Goal: Task Accomplishment & Management: Manage account settings

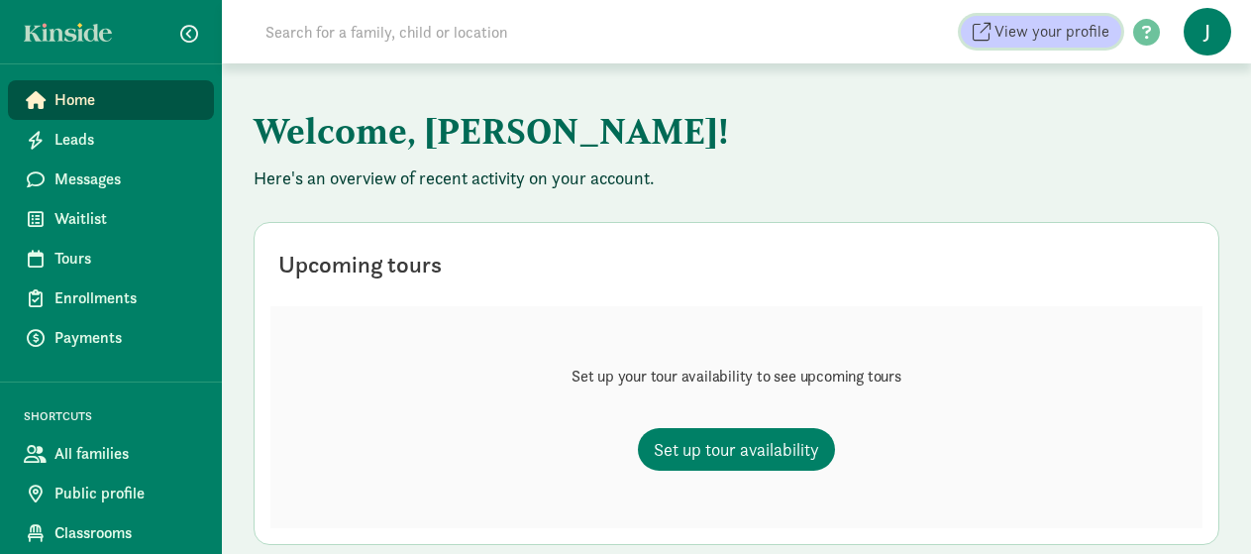
click at [1064, 29] on span "View your profile" at bounding box center [1052, 32] width 115 height 24
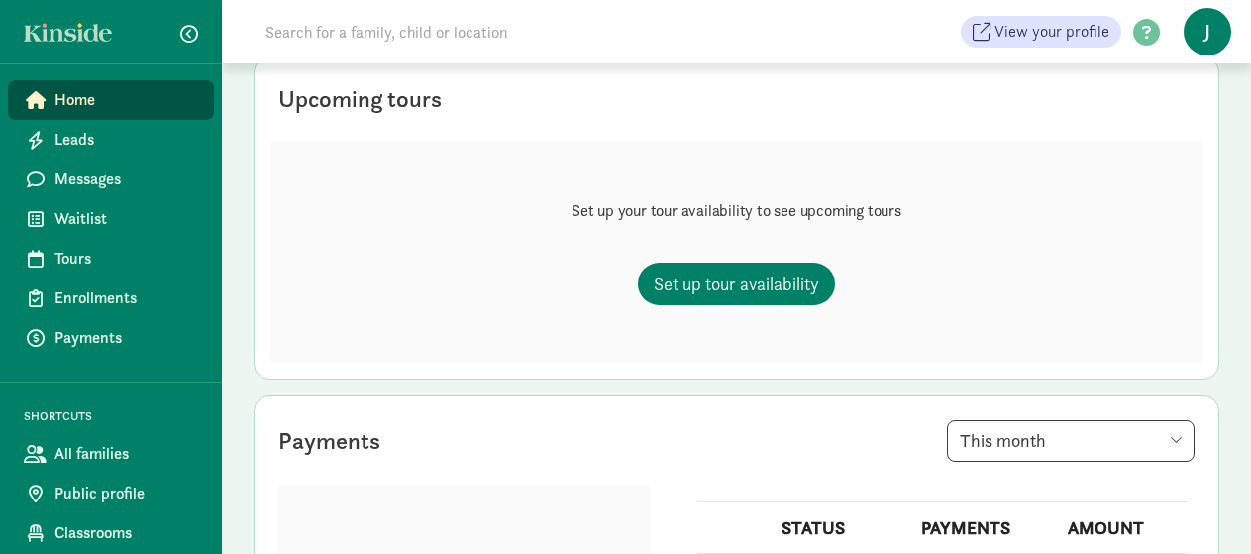
scroll to position [198, 0]
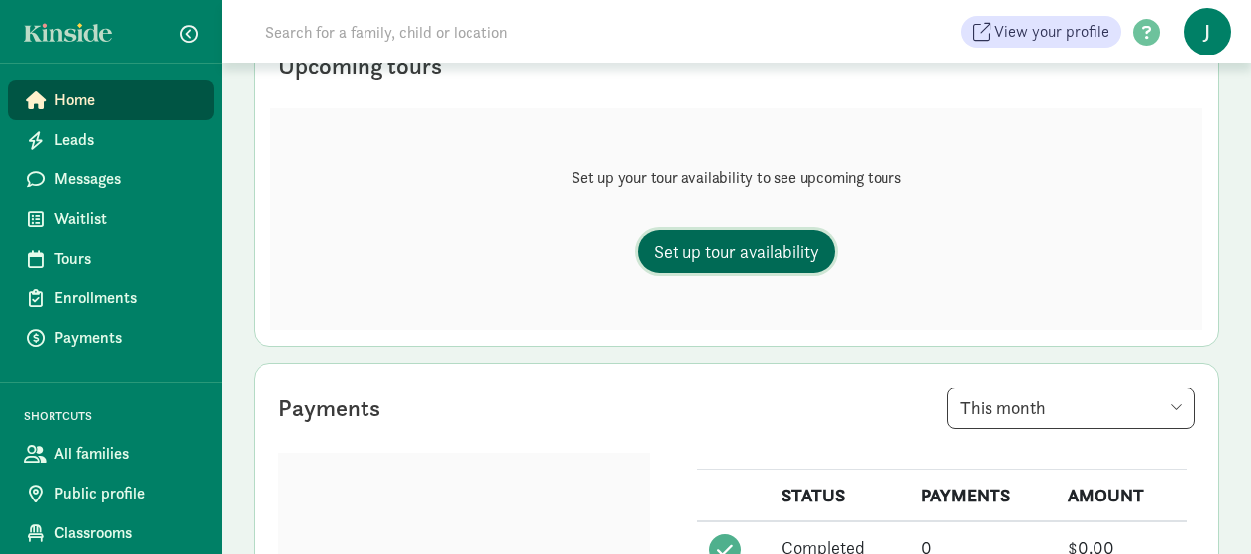
click at [781, 251] on span "Set up tour availability" at bounding box center [736, 251] width 165 height 27
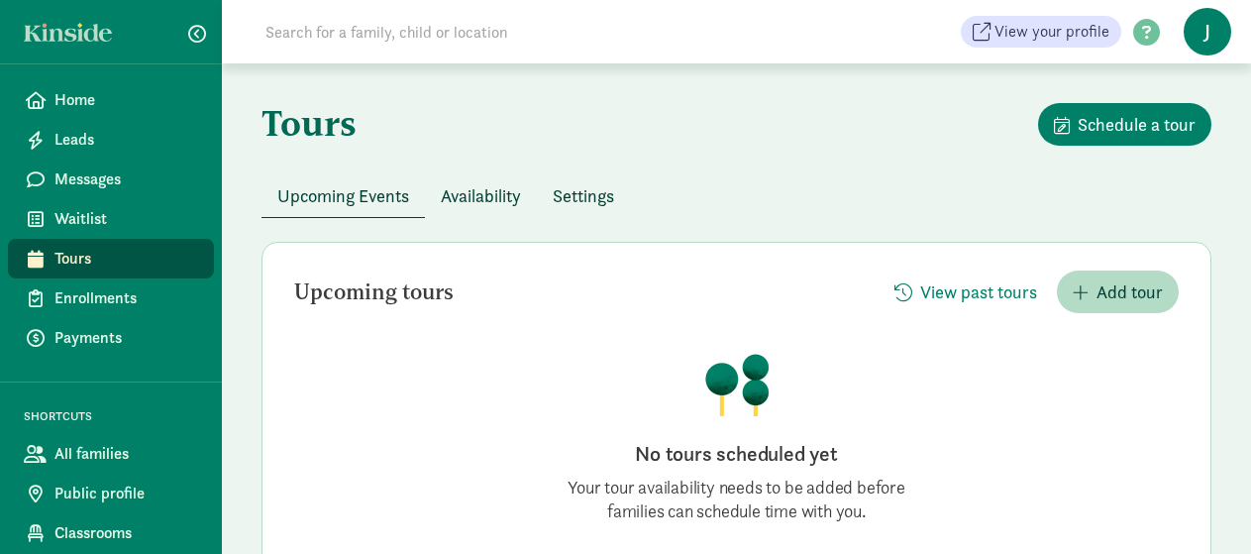
click at [459, 194] on span "Availability" at bounding box center [481, 195] width 80 height 27
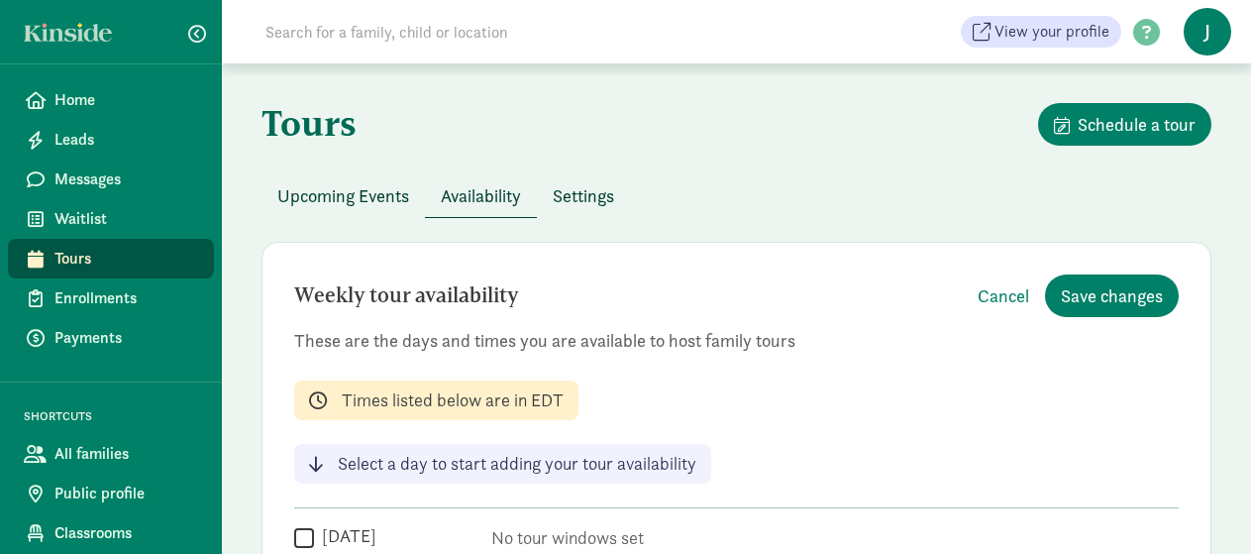
click at [576, 199] on span "Settings" at bounding box center [583, 195] width 61 height 27
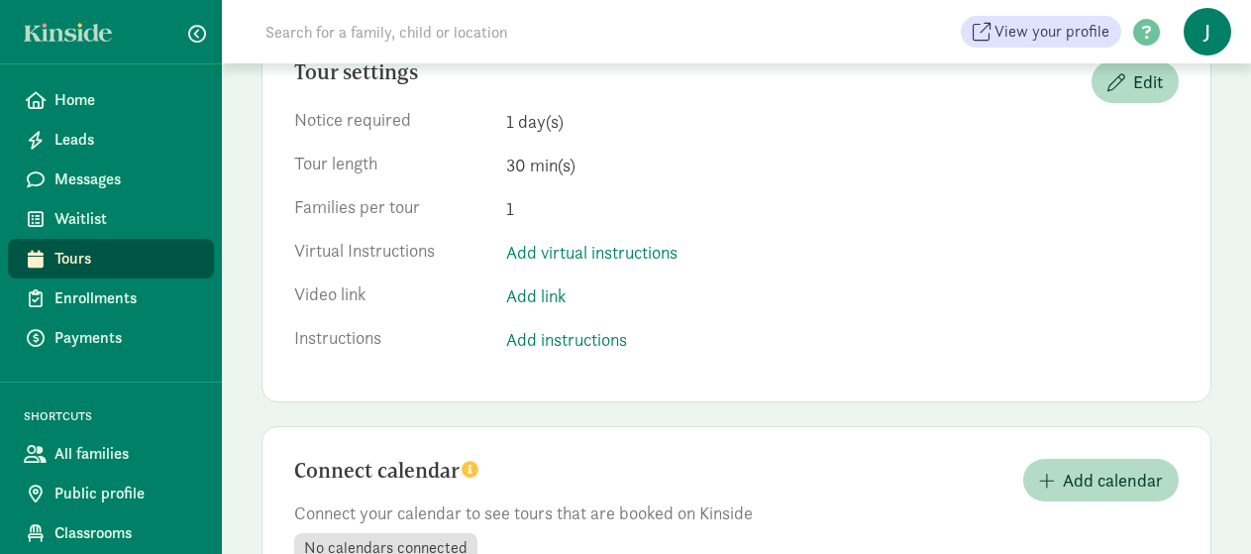
scroll to position [295, 0]
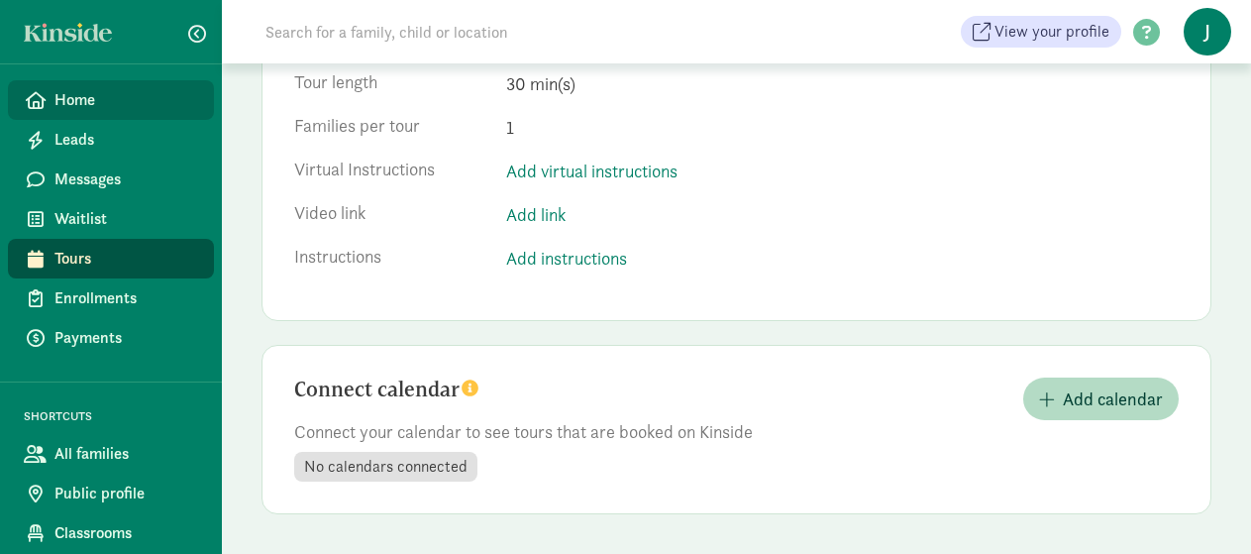
click at [94, 111] on span "Home" at bounding box center [126, 100] width 144 height 24
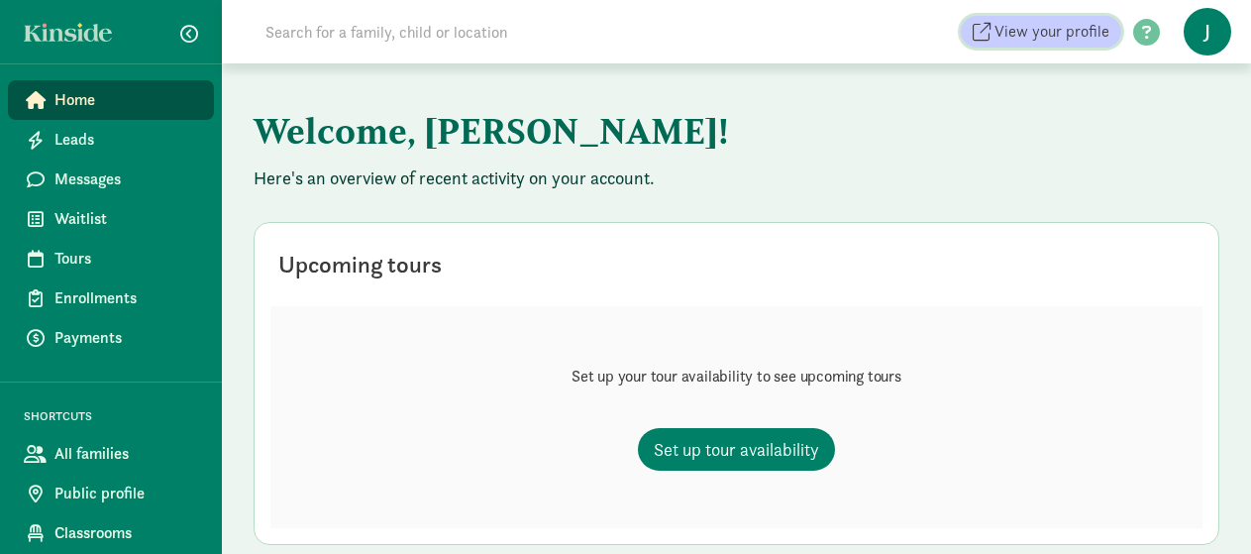
click at [997, 27] on span "View your profile" at bounding box center [1052, 32] width 115 height 24
click at [1214, 26] on span "J" at bounding box center [1208, 32] width 48 height 48
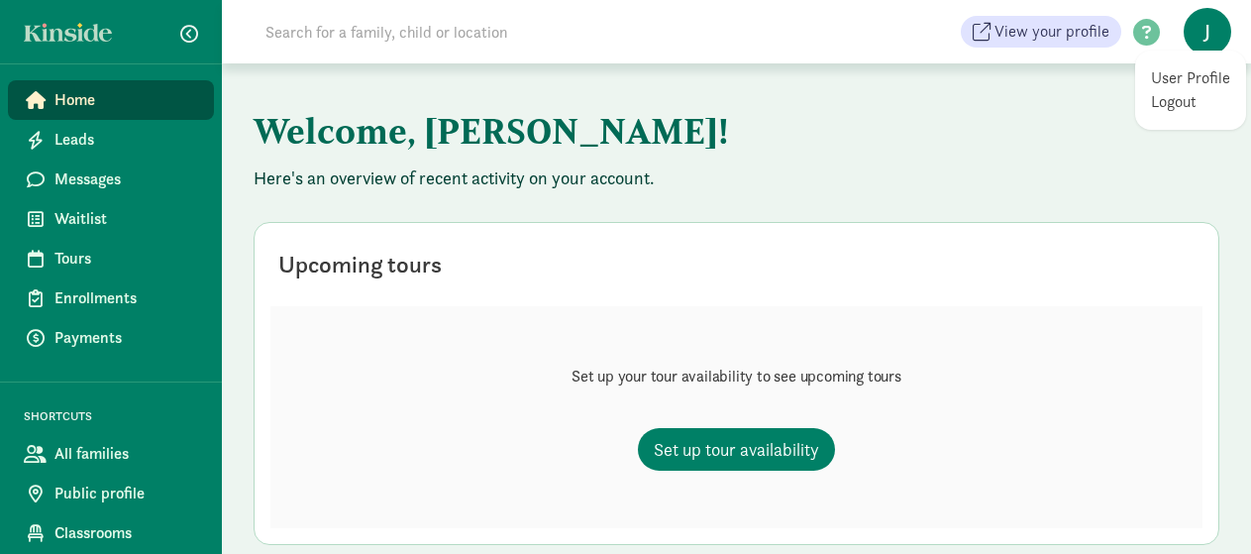
click at [1202, 46] on span "J" at bounding box center [1208, 32] width 48 height 48
